Goal: Information Seeking & Learning: Learn about a topic

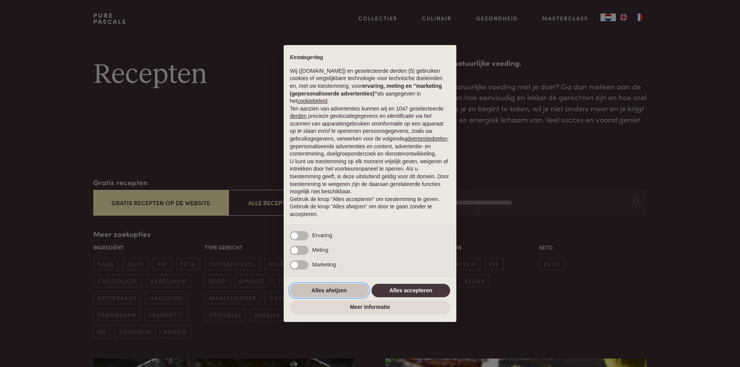
click at [336, 292] on button "Alles afwijzen" at bounding box center [329, 291] width 79 height 14
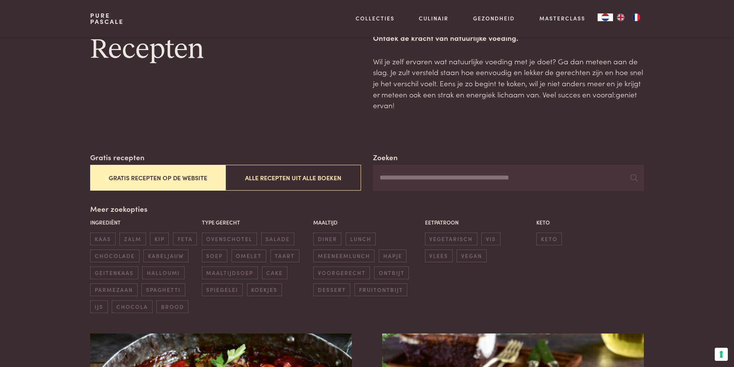
scroll to position [39, 0]
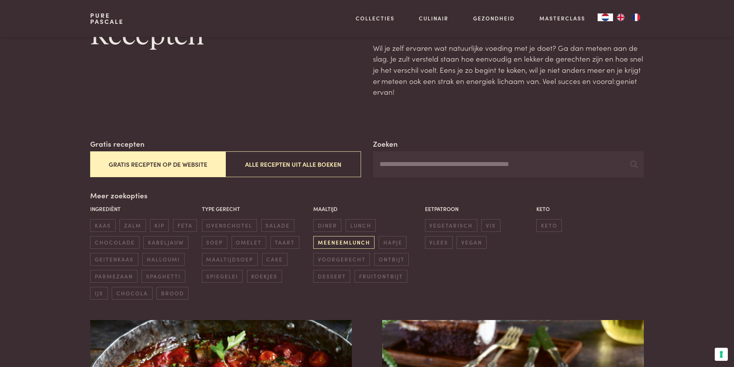
click at [338, 241] on span "meeneemlunch" at bounding box center [343, 242] width 61 height 13
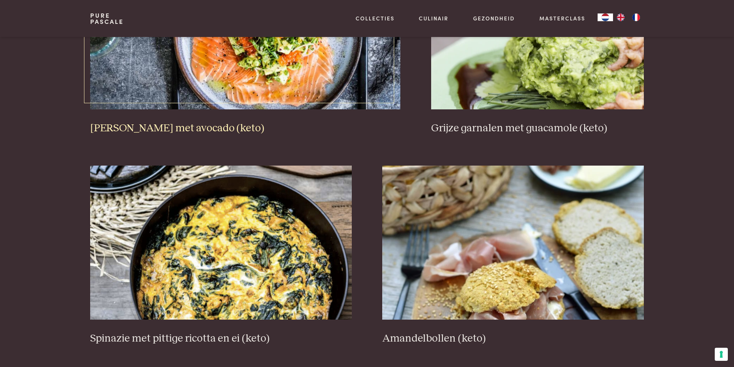
scroll to position [909, 0]
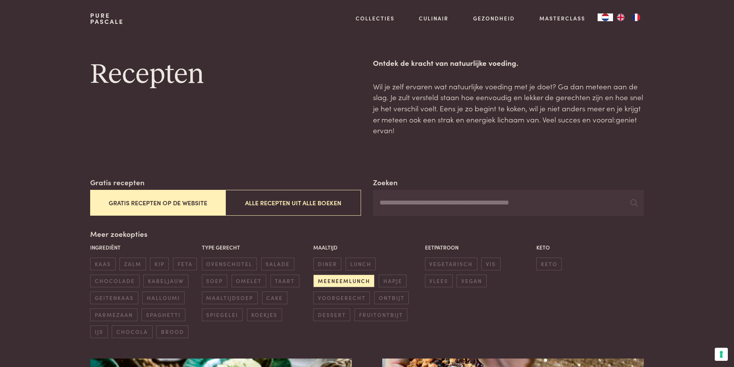
click at [121, 183] on label "Gratis recepten" at bounding box center [117, 182] width 54 height 11
click at [373, 190] on input "Zoeken" at bounding box center [508, 203] width 271 height 26
click at [104, 21] on link "Pure Pascale" at bounding box center [107, 18] width 34 height 12
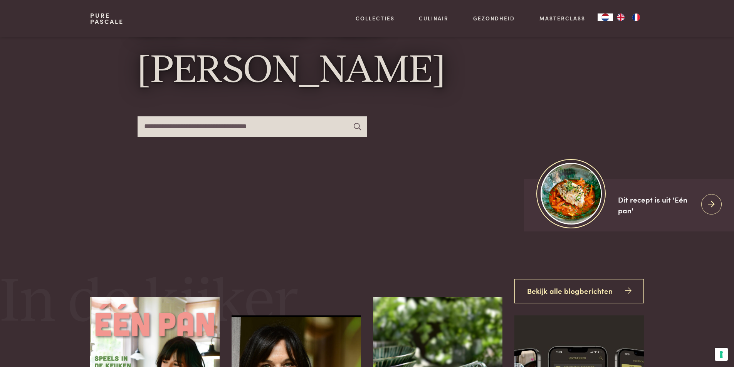
scroll to position [154, 0]
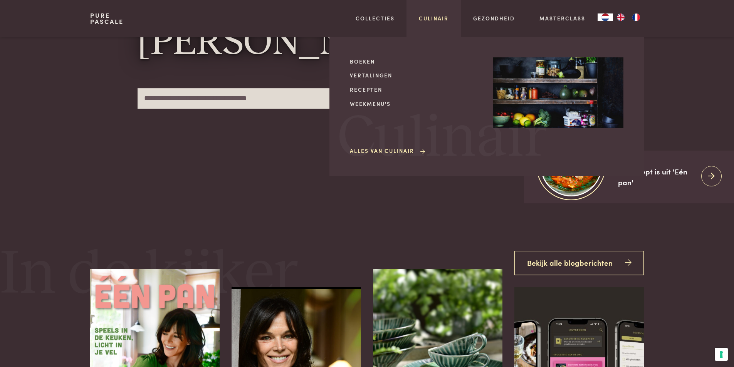
click at [427, 15] on link "Culinair" at bounding box center [434, 18] width 30 height 8
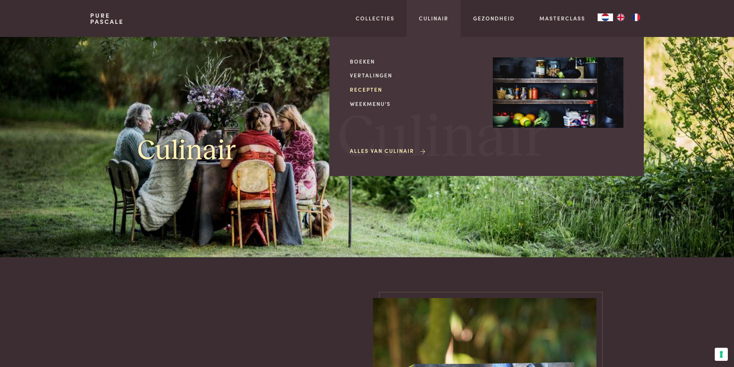
click at [366, 89] on link "Recepten" at bounding box center [415, 90] width 131 height 8
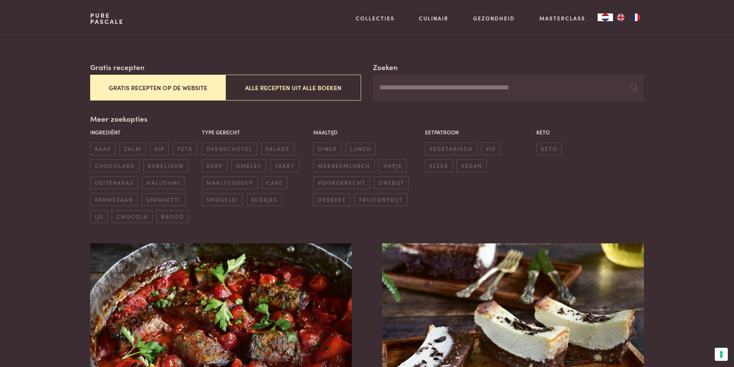
scroll to position [116, 0]
click at [445, 149] on span "vegetarisch" at bounding box center [451, 148] width 52 height 13
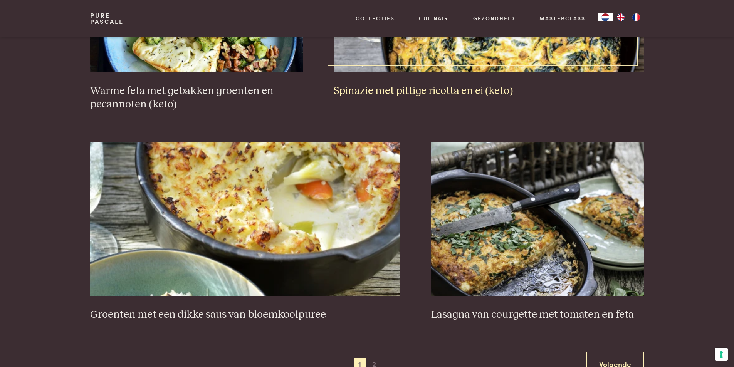
scroll to position [1371, 0]
